Goal: Task Accomplishment & Management: Manage account settings

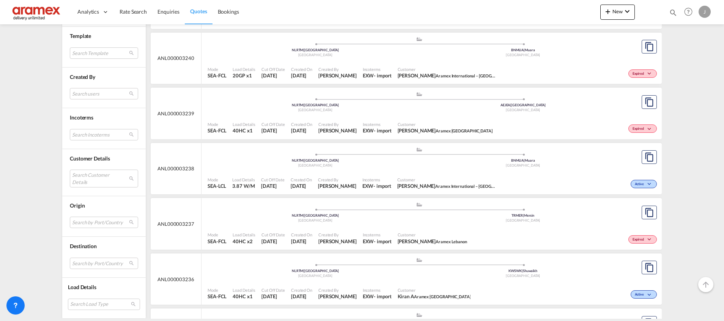
scroll to position [740, 0]
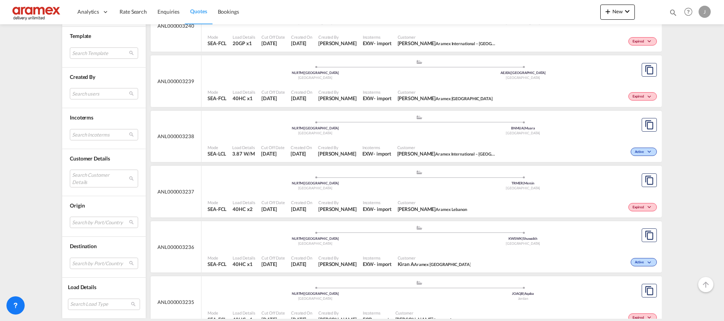
click at [439, 193] on div ".a{fill:#aaa8ad;} .a{fill:#aaa8ad;} NLRTM | [GEOGRAPHIC_DATA] [GEOGRAPHIC_DATA]…" at bounding box center [419, 182] width 423 height 25
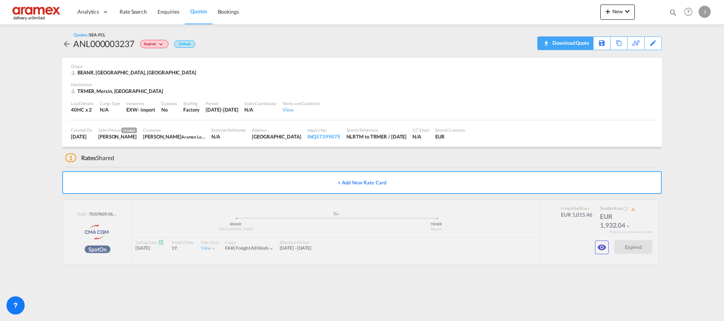
click at [583, 43] on div "Download Quote" at bounding box center [570, 43] width 39 height 12
click at [199, 13] on span "Quotes" at bounding box center [198, 11] width 17 height 6
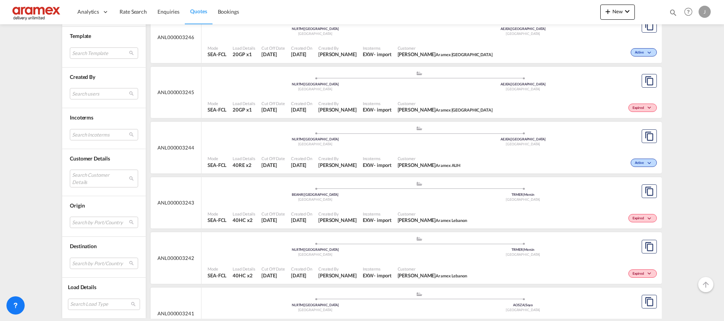
scroll to position [399, 0]
click at [474, 191] on div "TRMER | Mersin" at bounding box center [523, 193] width 208 height 5
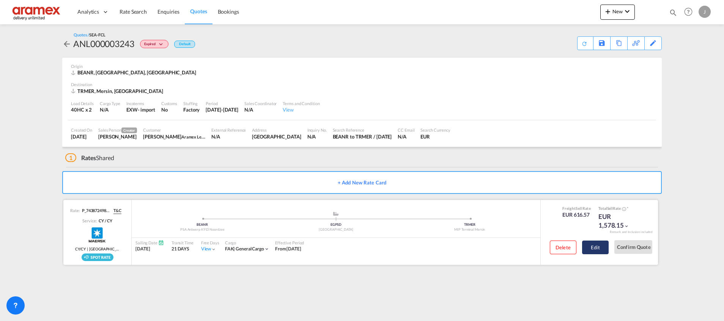
click at [595, 245] on button "Edit" at bounding box center [595, 248] width 27 height 14
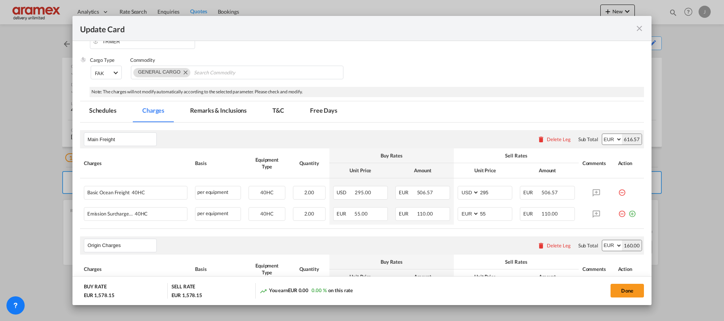
scroll to position [171, 0]
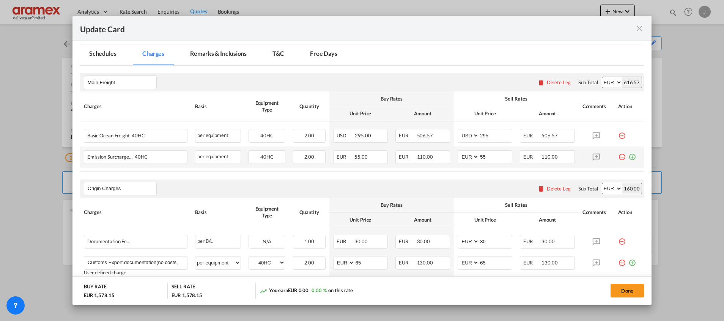
click at [629, 155] on md-icon "icon-plus-circle-outline green-400-fg" at bounding box center [633, 154] width 8 height 8
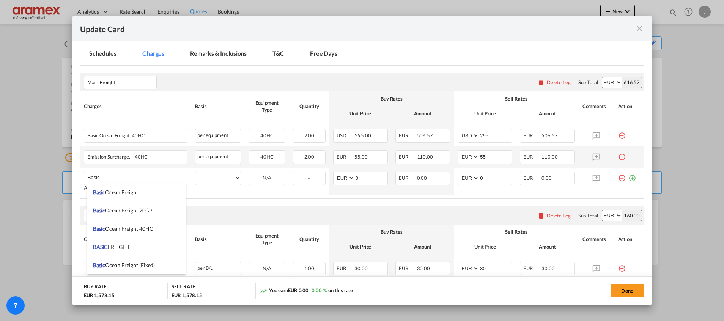
drag, startPoint x: 129, startPoint y: 191, endPoint x: 184, endPoint y: 192, distance: 55.0
click at [129, 192] on span "Basic Ocean Freight" at bounding box center [115, 192] width 45 height 6
type input "Basic Ocean Freight"
select select "per equipment"
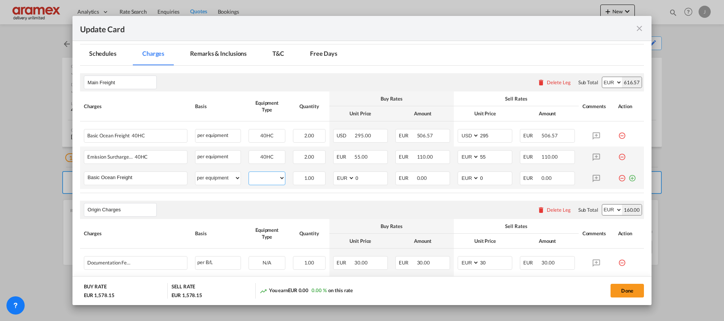
click at [261, 176] on select "40HC" at bounding box center [267, 178] width 36 height 10
click at [249, 173] on select "40HC" at bounding box center [267, 178] width 36 height 10
select select "? string: ?"
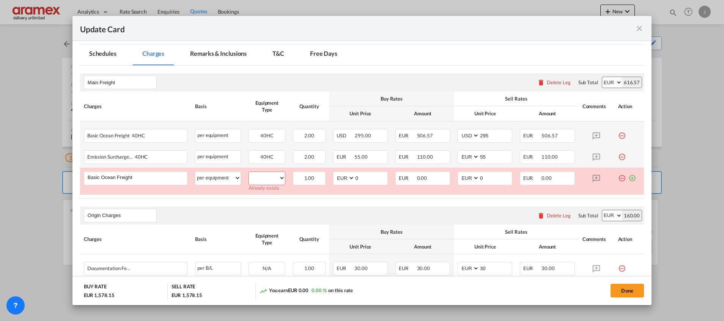
click at [618, 135] on md-icon "icon-minus-circle-outline red-400-fg" at bounding box center [622, 133] width 8 height 8
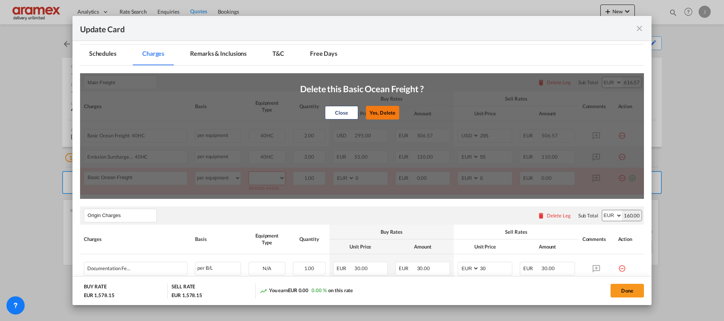
click at [387, 108] on button "Yes, Delete" at bounding box center [382, 113] width 33 height 14
select select "string:EUR"
type input "55"
type input "0"
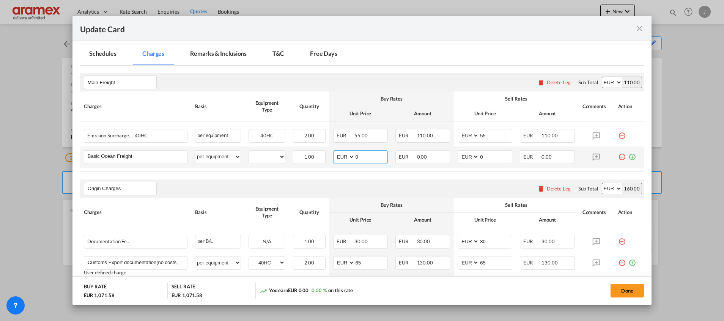
drag, startPoint x: 366, startPoint y: 158, endPoint x: 352, endPoint y: 165, distance: 16.5
click at [340, 161] on md-input-container "AED AFN ALL AMD ANG AOA ARS AUD AWG AZN BAM BBD BDT BGN BHD BIF BMD BND BOB BRL…" at bounding box center [360, 157] width 55 height 14
paste input "292"
type input "292"
drag, startPoint x: 482, startPoint y: 155, endPoint x: 460, endPoint y: 155, distance: 22.8
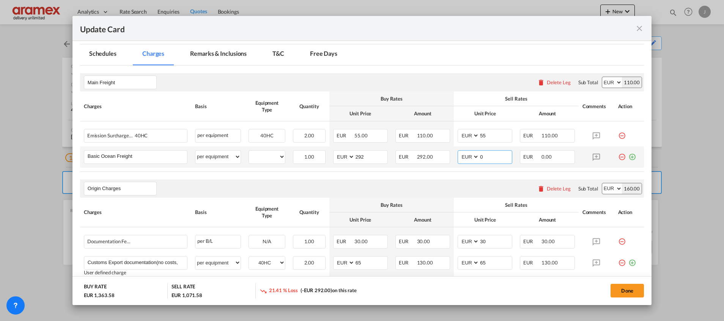
click at [460, 155] on md-input-container "AED AFN ALL AMD ANG AOA ARS AUD AWG AZN BAM BBD BDT BGN BHD BIF BMD BND BOB BRL…" at bounding box center [485, 157] width 55 height 14
paste input "292"
type input "292"
click at [270, 158] on select "40HC" at bounding box center [267, 157] width 36 height 10
select select "40HC"
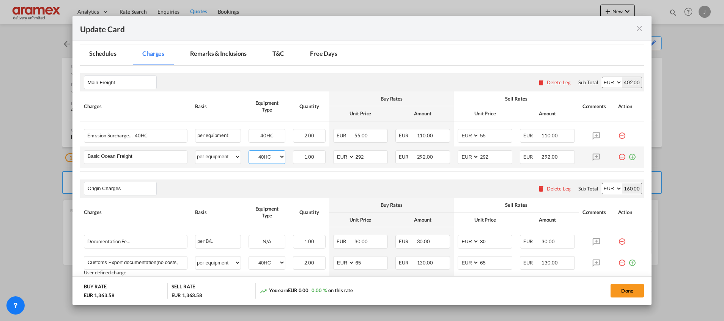
click at [249, 152] on select "40HC" at bounding box center [267, 157] width 36 height 10
click at [356, 177] on rate-modification "Main Freight Please enter leg name Leg Name Already Exists Delete Leg Sub Total…" at bounding box center [362, 263] width 564 height 394
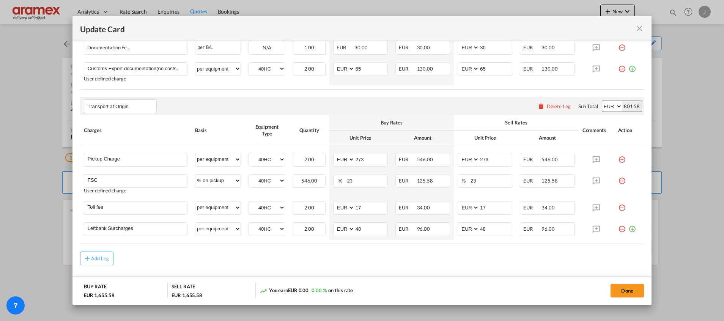
scroll to position [383, 0]
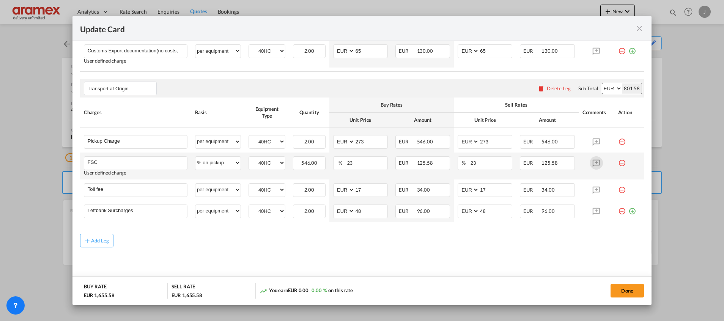
click at [590, 163] on md-icon "Update Card Port ..." at bounding box center [596, 162] width 13 height 13
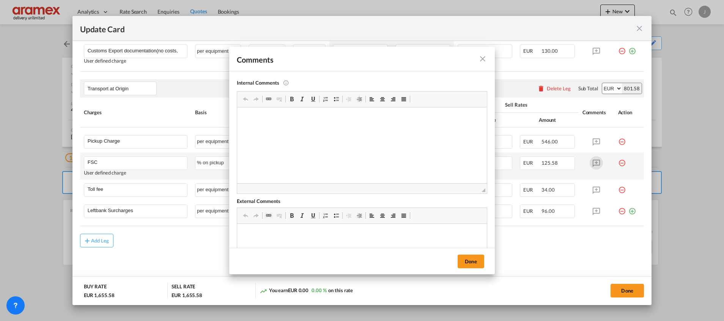
scroll to position [0, 0]
click at [470, 257] on button "Done" at bounding box center [471, 262] width 27 height 14
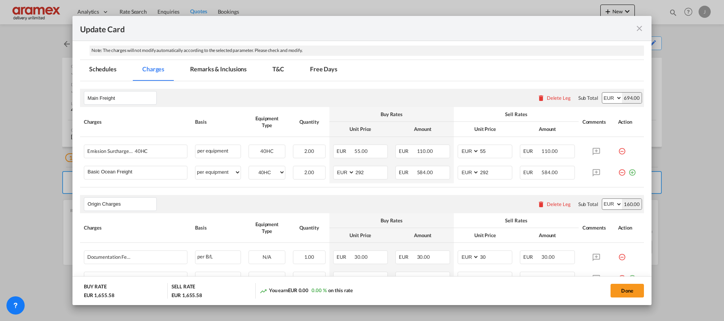
scroll to position [155, 0]
click at [631, 289] on button "Done" at bounding box center [627, 291] width 33 height 14
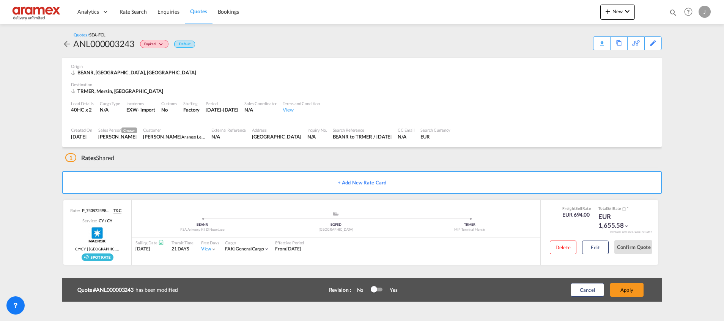
click at [631, 289] on button "Apply" at bounding box center [626, 290] width 33 height 14
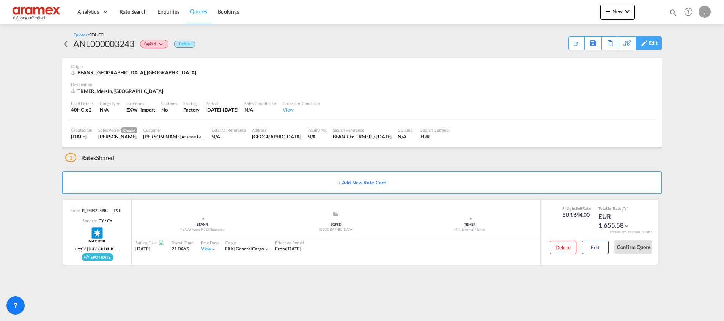
click at [654, 43] on div "Edit" at bounding box center [653, 43] width 9 height 13
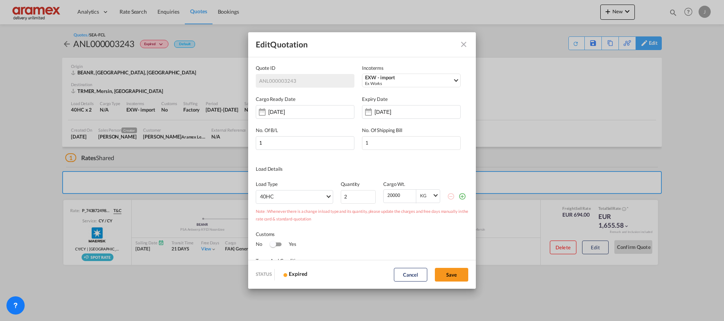
scroll to position [0, 0]
click at [383, 111] on input "[DATE]" at bounding box center [399, 112] width 48 height 6
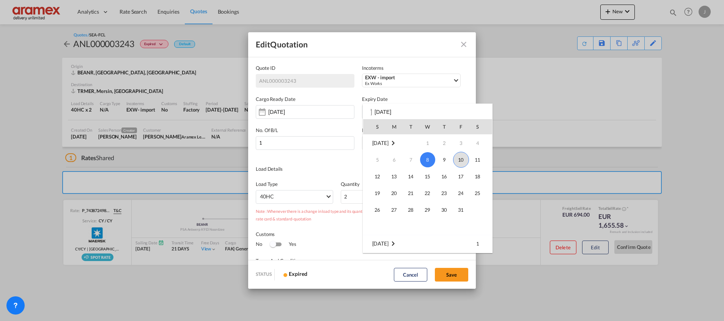
click at [458, 158] on span "10" at bounding box center [461, 160] width 16 height 16
type input "[DATE]"
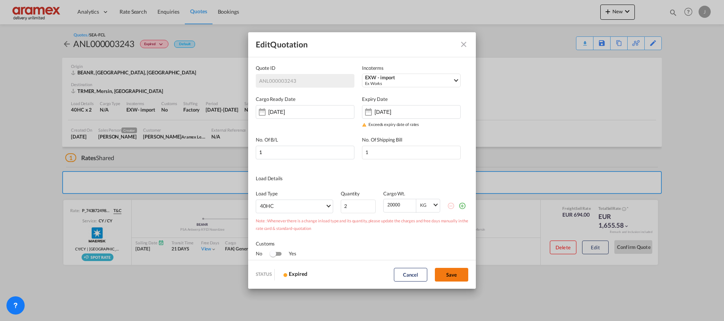
click at [457, 274] on button "Save" at bounding box center [451, 275] width 33 height 14
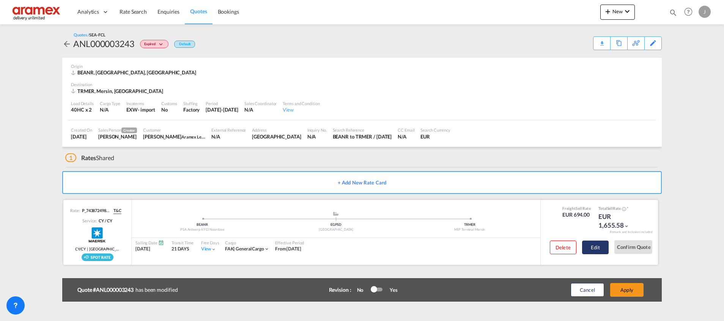
click at [596, 244] on button "Edit" at bounding box center [595, 248] width 27 height 14
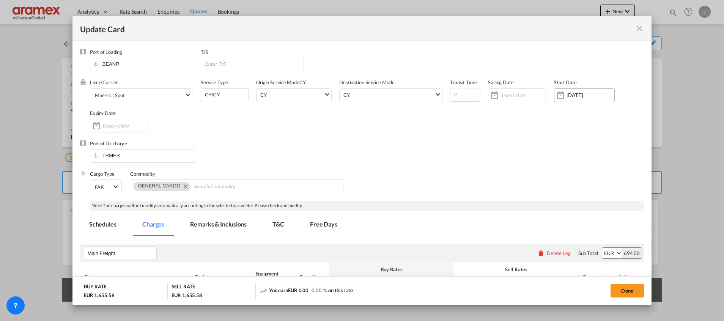
click at [569, 92] on input "[DATE]" at bounding box center [591, 95] width 48 height 6
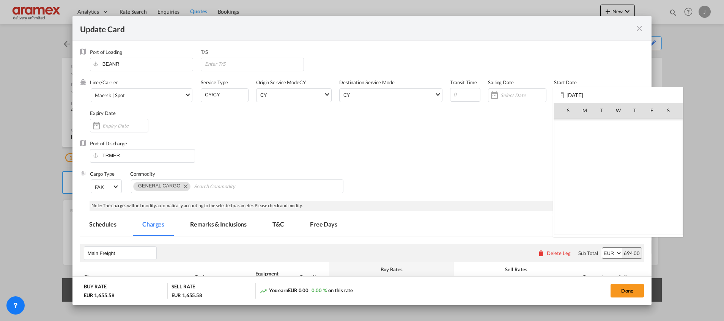
scroll to position [175942, 0]
click at [654, 142] on span "10" at bounding box center [652, 144] width 16 height 16
type input "[DATE]"
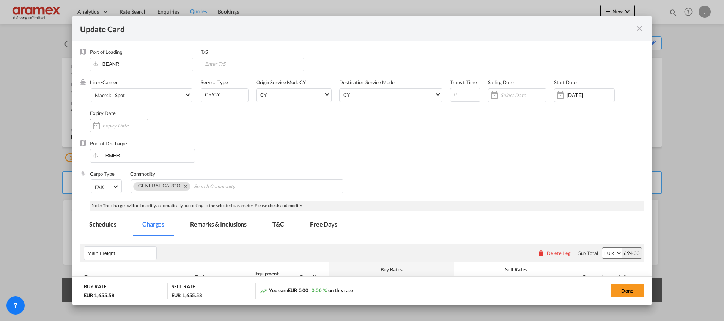
click at [113, 131] on div "Update Card Port ..." at bounding box center [119, 126] width 58 height 14
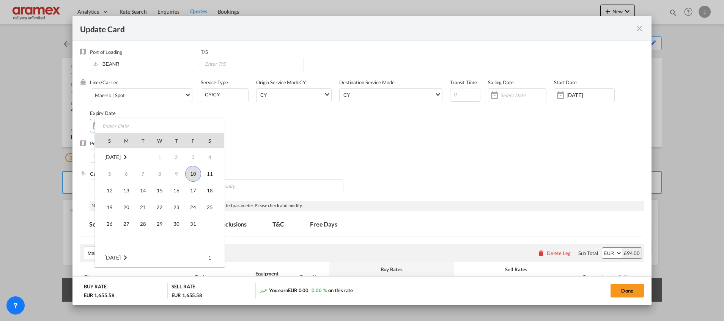
click at [194, 176] on span "10" at bounding box center [193, 174] width 16 height 16
type input "[DATE]"
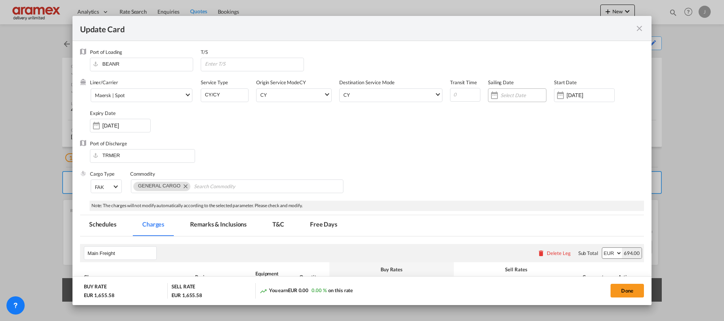
click at [516, 92] on input "Update Card Port ..." at bounding box center [524, 95] width 46 height 6
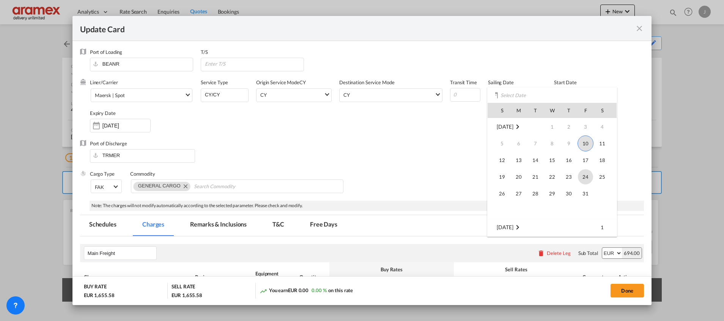
scroll to position [57, 0]
click at [519, 188] on span "3" at bounding box center [518, 187] width 15 height 15
type input "[DATE]"
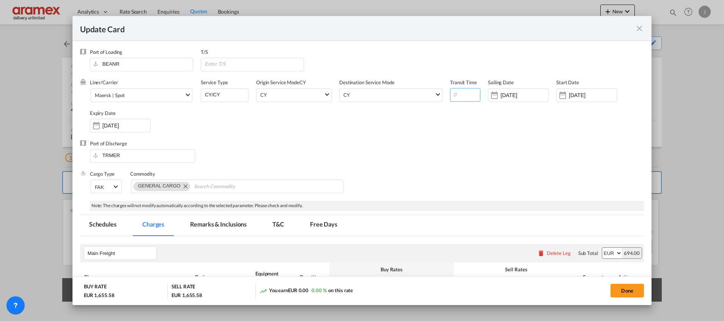
click at [441, 96] on div "Liner/Carrier Maersk | Spot Atlantic Container Line (ACL) [PERSON_NAME] Transpo…" at bounding box center [367, 109] width 554 height 61
type input "21"
click at [452, 148] on div "Port of Discharge TRMER" at bounding box center [362, 155] width 564 height 30
click at [628, 292] on button "Done" at bounding box center [627, 291] width 33 height 14
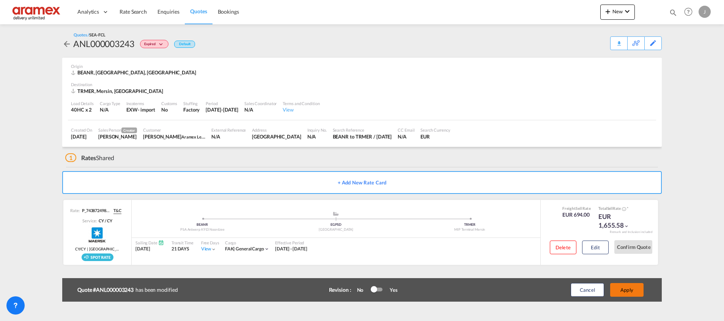
click at [626, 288] on button "Apply" at bounding box center [626, 290] width 33 height 14
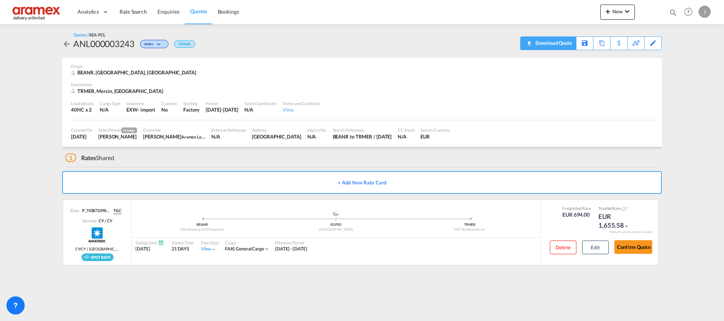
click at [568, 40] on div "Download Quote" at bounding box center [553, 43] width 39 height 12
